Goal: Task Accomplishment & Management: Use online tool/utility

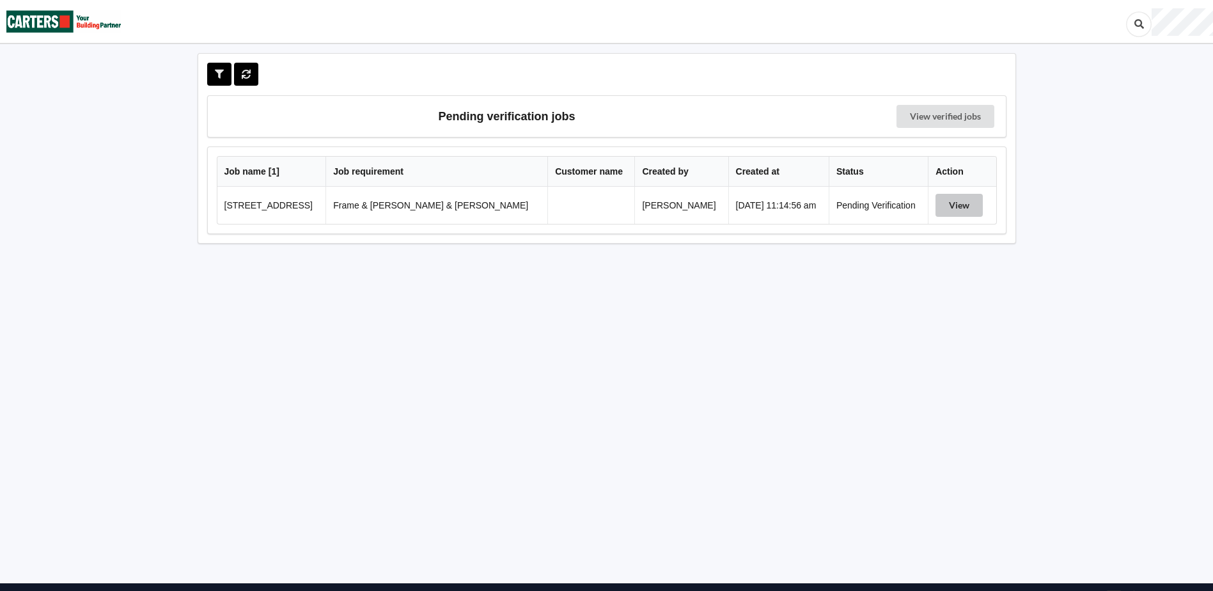
click at [940, 207] on button "View" at bounding box center [959, 205] width 47 height 23
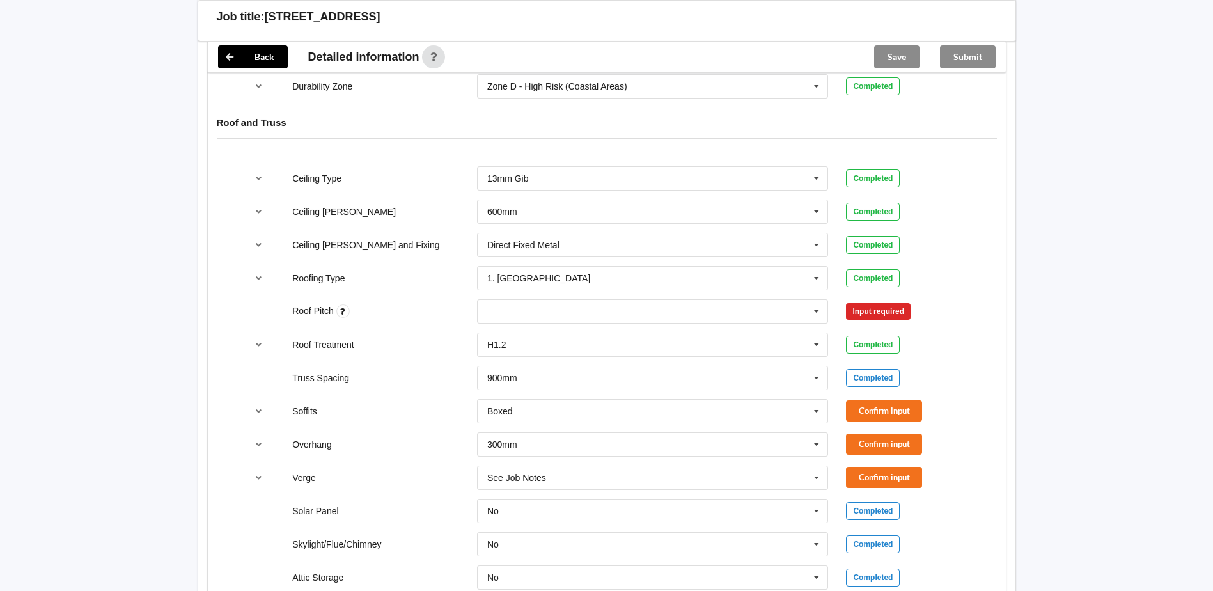
scroll to position [831, 0]
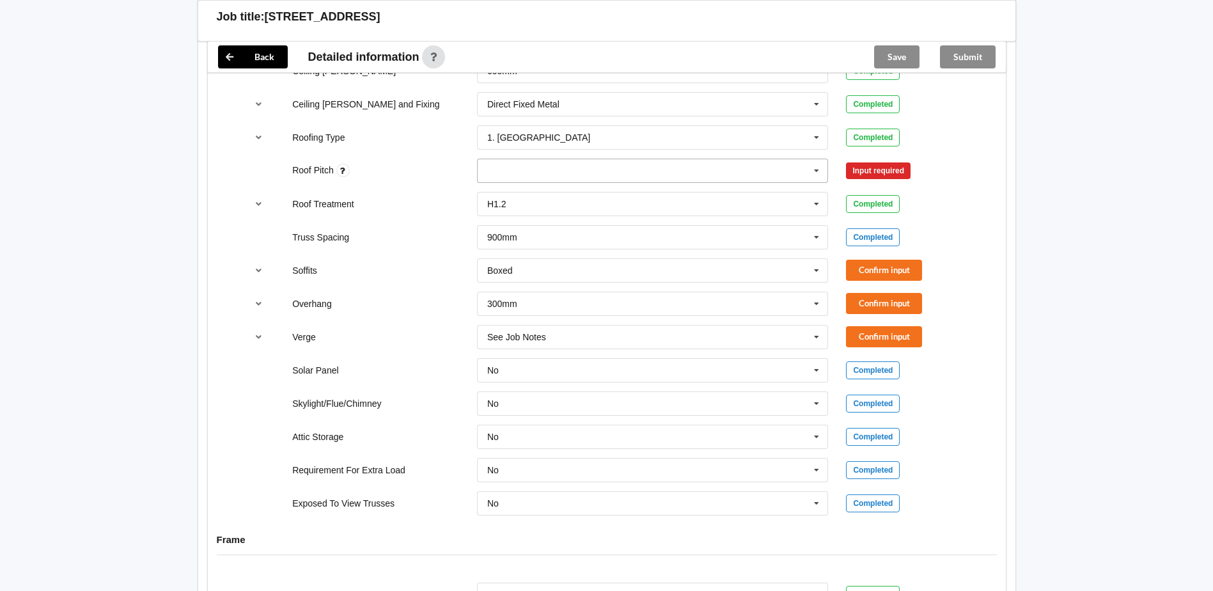
click at [601, 159] on div "None" at bounding box center [653, 171] width 352 height 24
type input "30 deg"
click at [683, 185] on div "Add 30 deg" at bounding box center [653, 194] width 350 height 24
click at [871, 164] on button "Confirm input" at bounding box center [884, 170] width 76 height 21
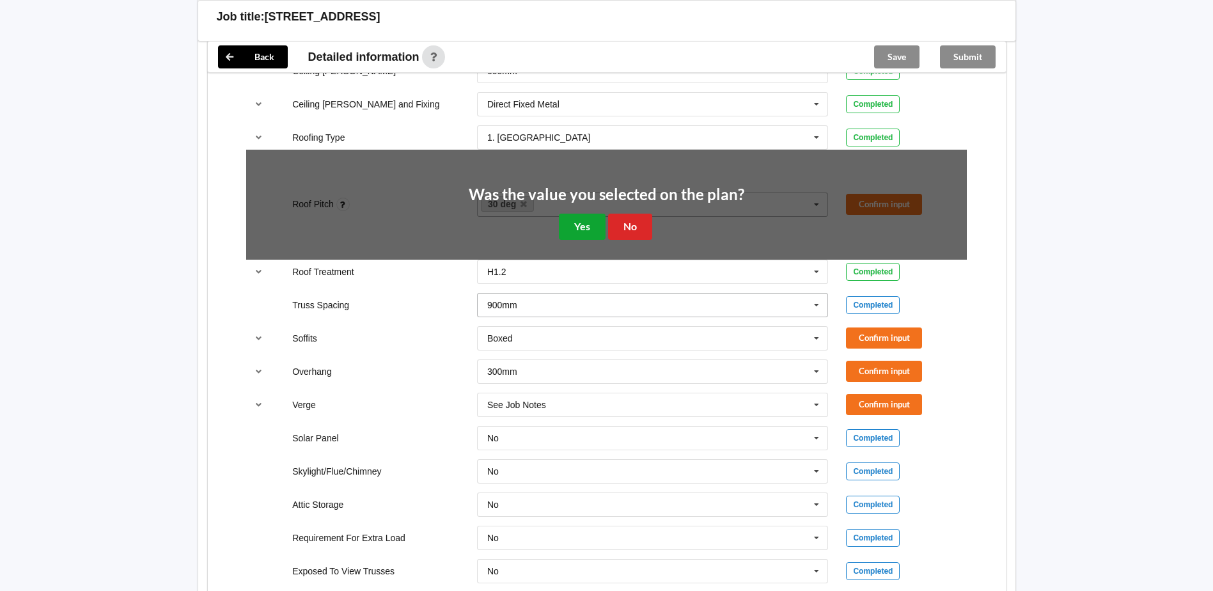
click at [592, 214] on button "Yes" at bounding box center [582, 227] width 47 height 26
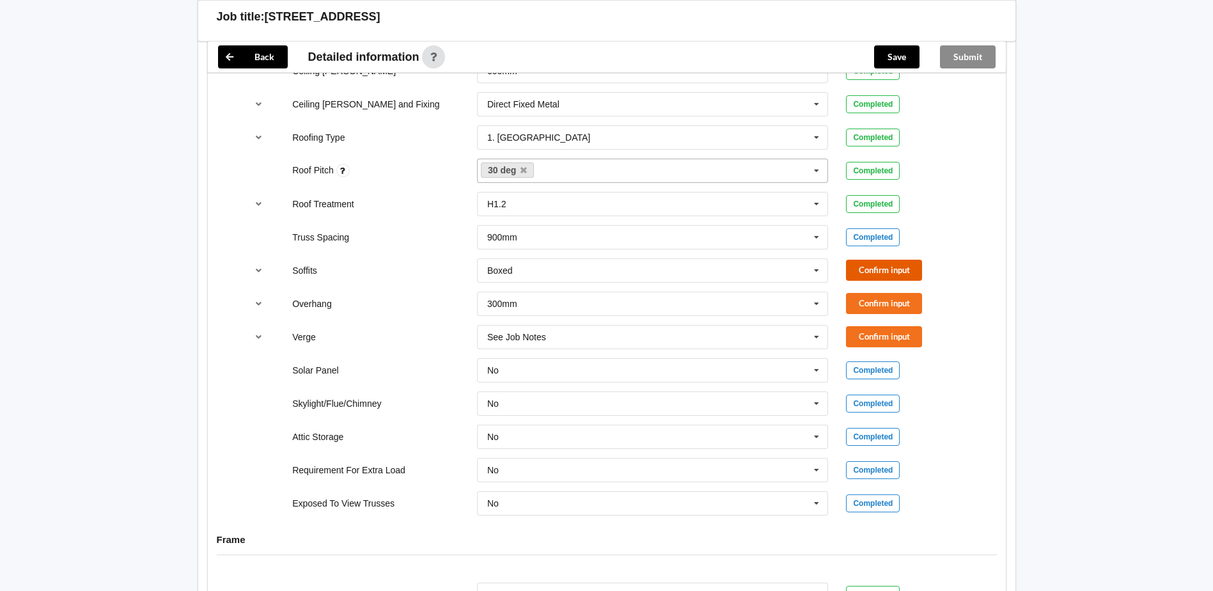
click at [865, 262] on button "Confirm input" at bounding box center [884, 270] width 76 height 21
click at [876, 293] on button "Confirm input" at bounding box center [884, 303] width 76 height 21
click at [882, 326] on button "Confirm input" at bounding box center [884, 336] width 76 height 21
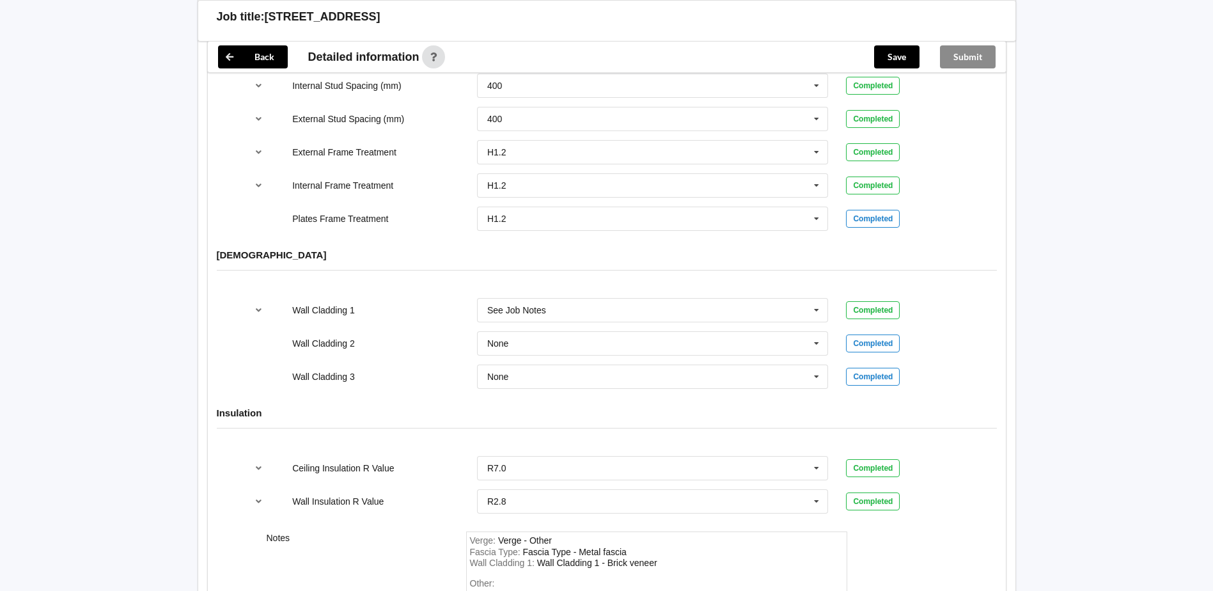
scroll to position [1471, 0]
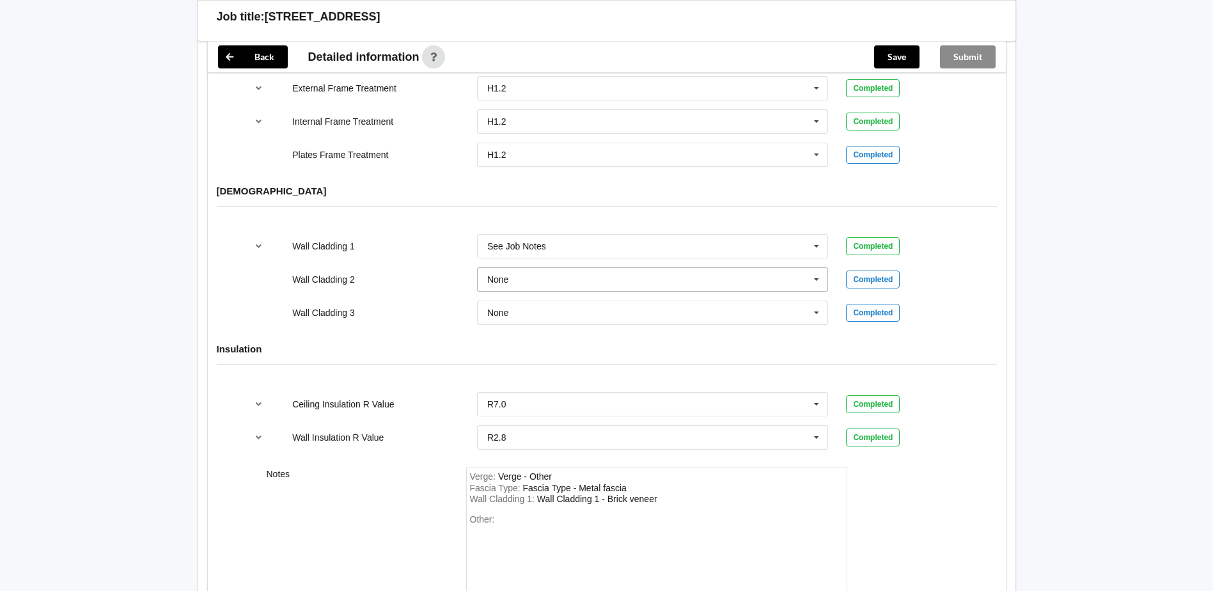
click at [817, 269] on icon at bounding box center [816, 280] width 19 height 24
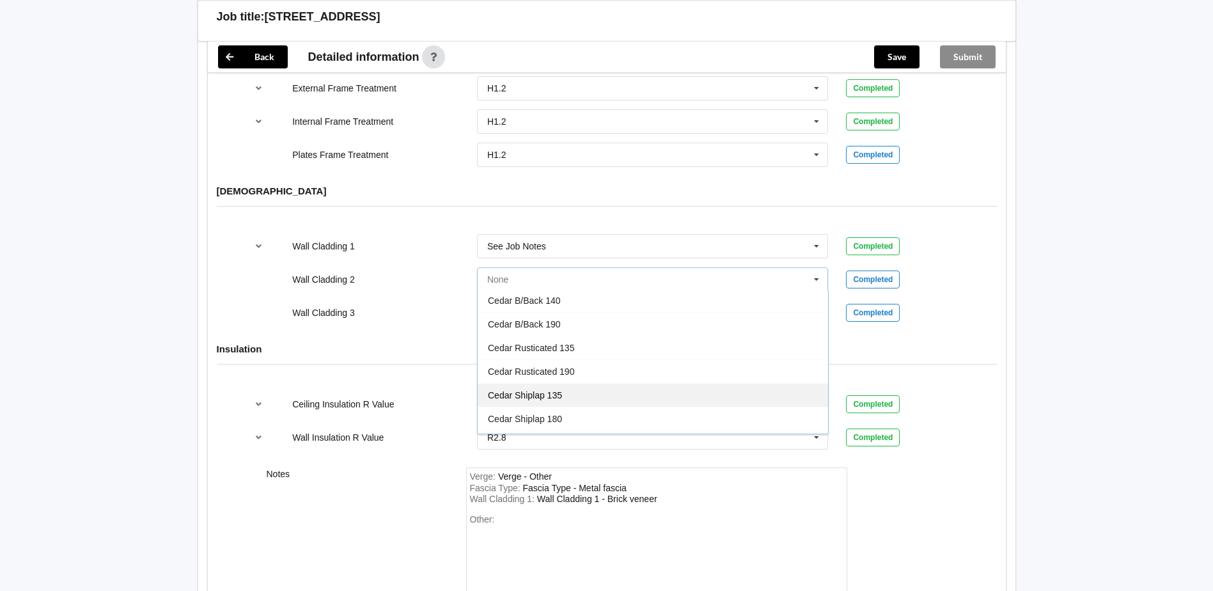
scroll to position [256, 0]
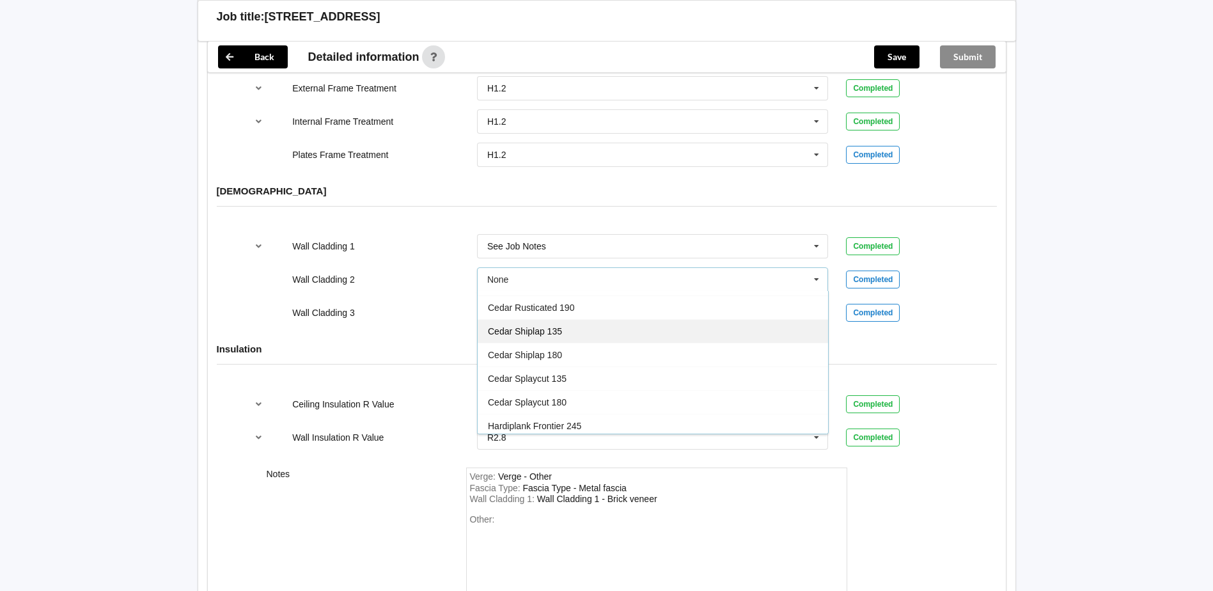
click at [570, 324] on div "Cedar Shiplap 135" at bounding box center [653, 331] width 350 height 24
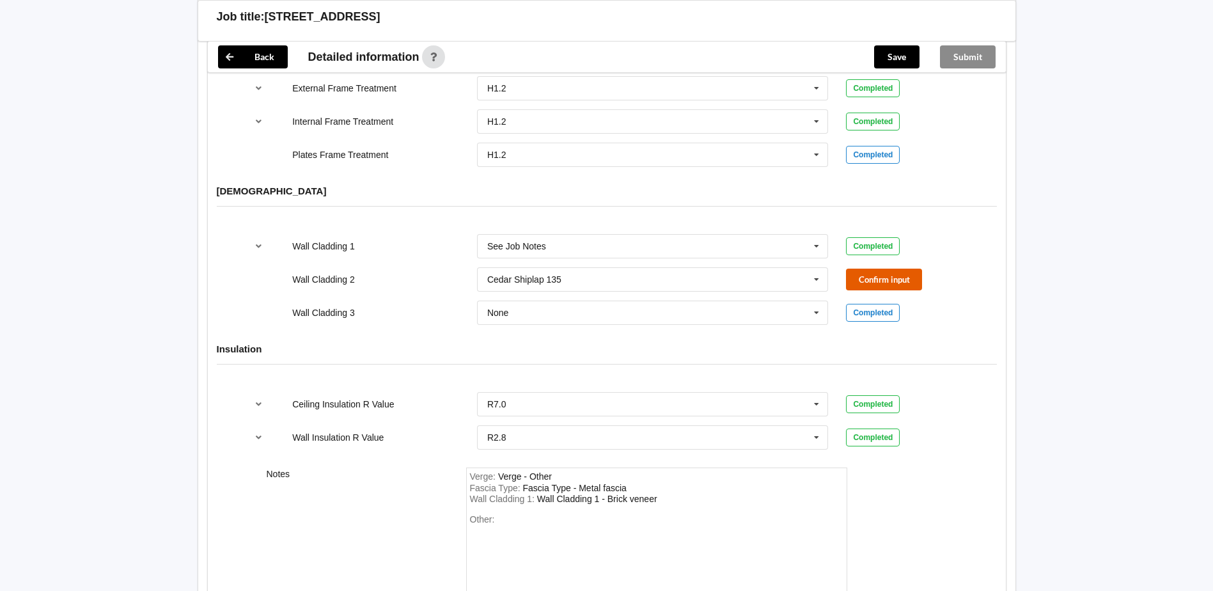
click at [893, 269] on button "Confirm input" at bounding box center [884, 279] width 76 height 21
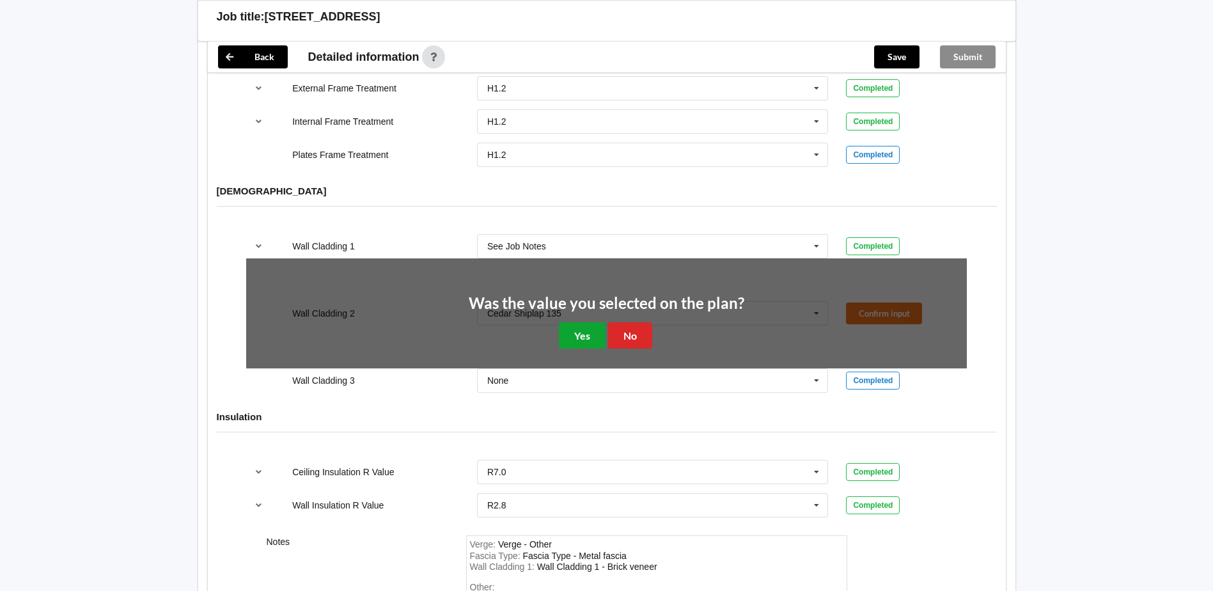
click at [593, 333] on button "Yes" at bounding box center [582, 335] width 47 height 26
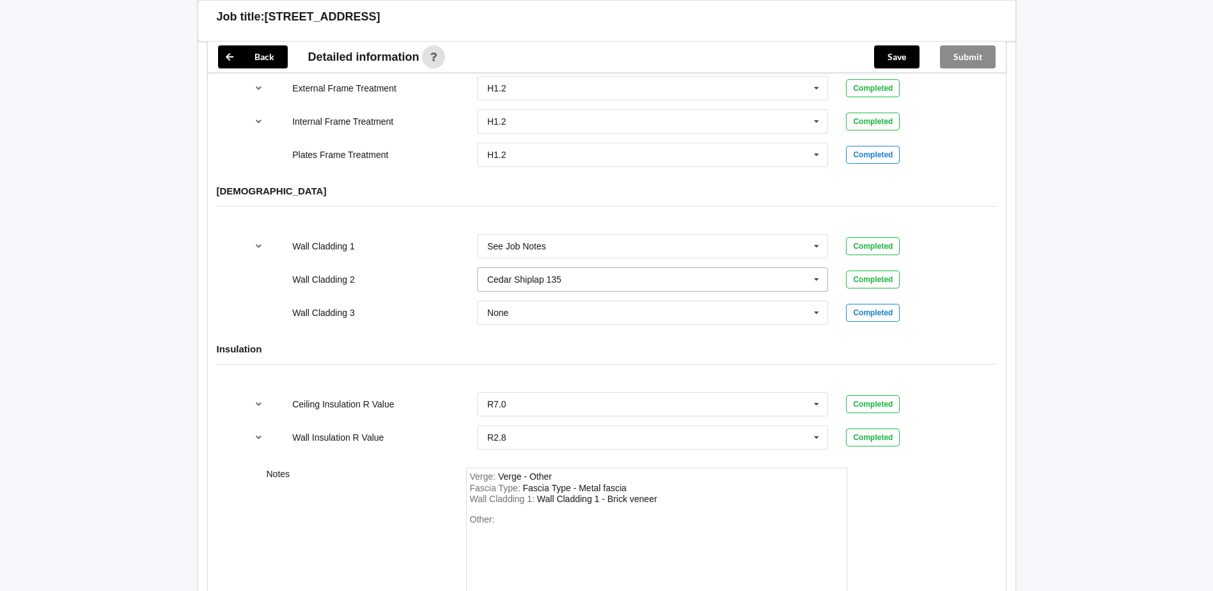
click at [815, 268] on icon at bounding box center [816, 280] width 19 height 24
click at [556, 393] on span "Vertical Shiplap 135" at bounding box center [527, 398] width 79 height 10
click at [874, 269] on button "Confirm input" at bounding box center [884, 279] width 76 height 21
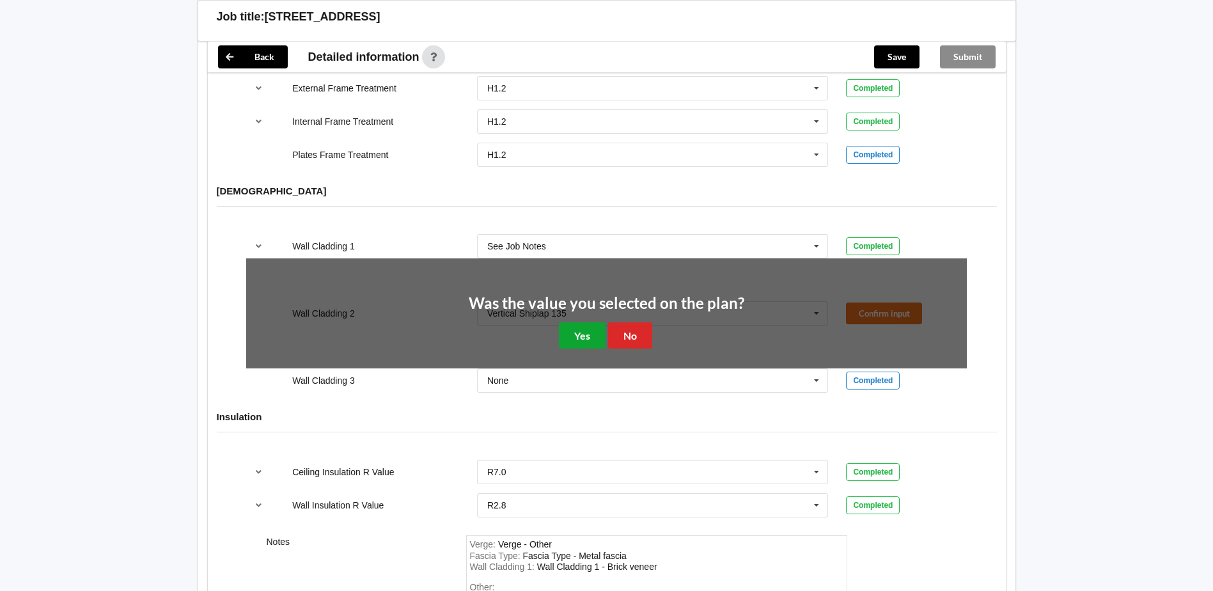
click at [587, 325] on button "Yes" at bounding box center [582, 335] width 47 height 26
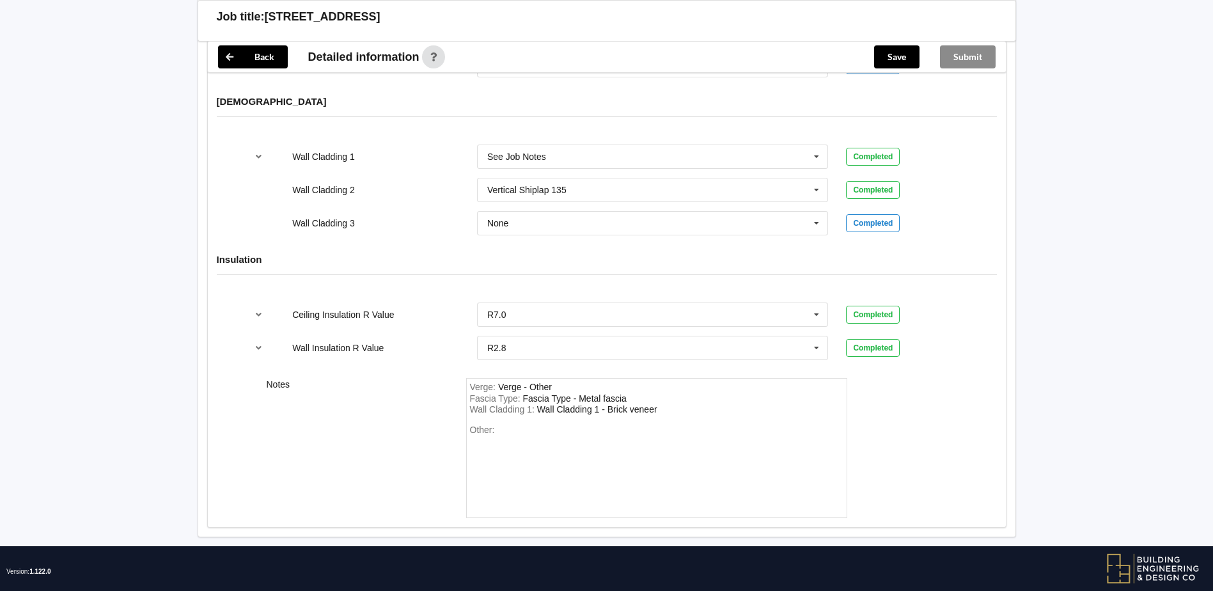
scroll to position [1567, 0]
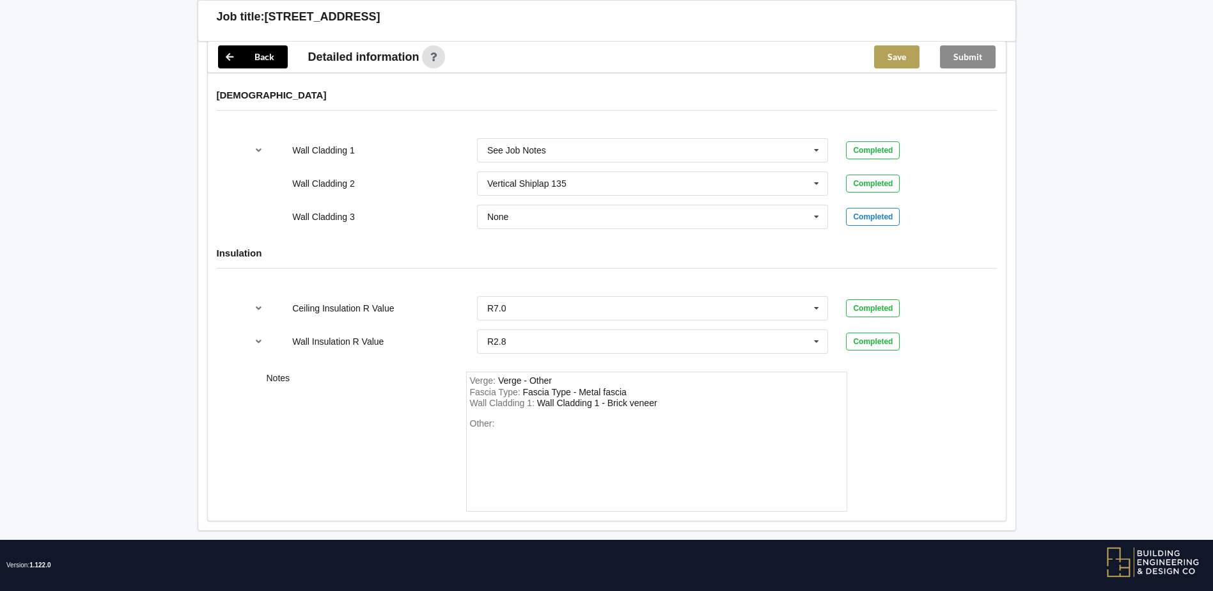
click at [887, 55] on button "Save" at bounding box center [896, 56] width 45 height 23
click at [968, 54] on button "Submit" at bounding box center [968, 56] width 56 height 23
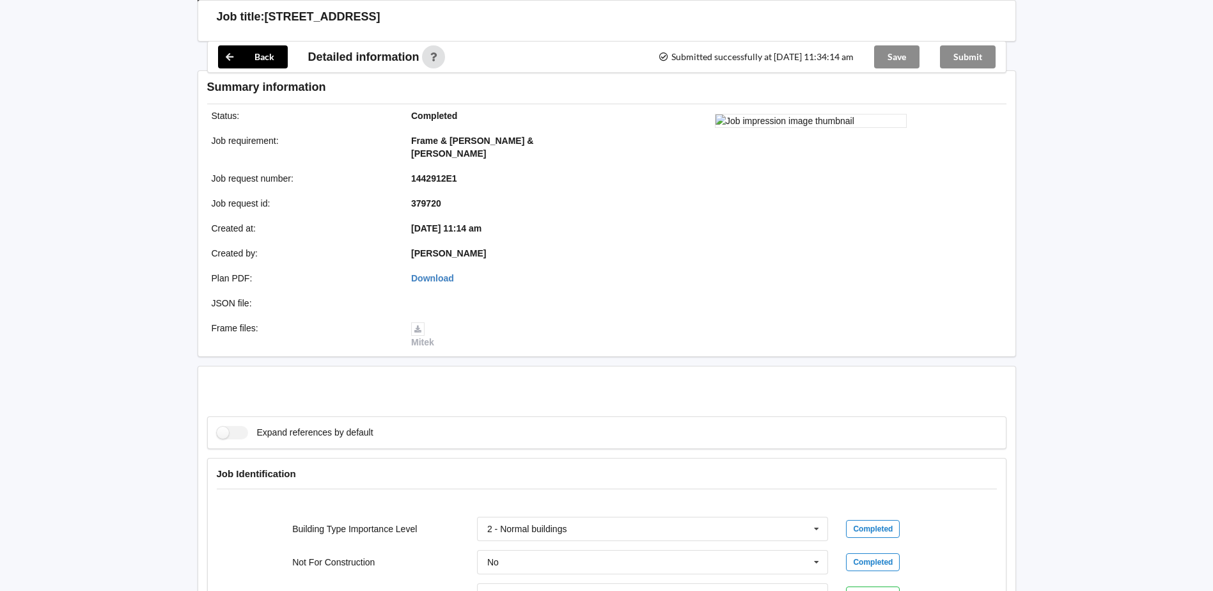
scroll to position [1508, 0]
